Goal: Check status: Check status

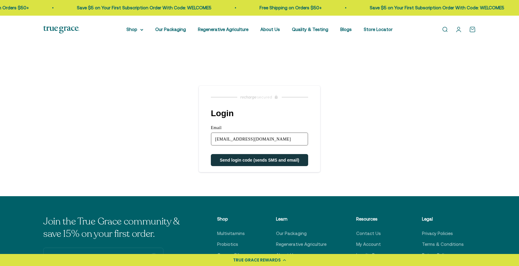
click at [261, 158] on span "Send login code (sends SMS and email)" at bounding box center [260, 159] width 80 height 5
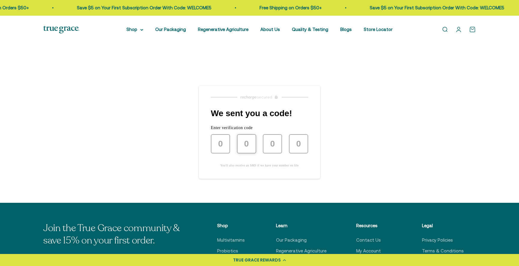
type input "0"
type input "7"
type input "1"
type input "7"
